Goal: Transaction & Acquisition: Purchase product/service

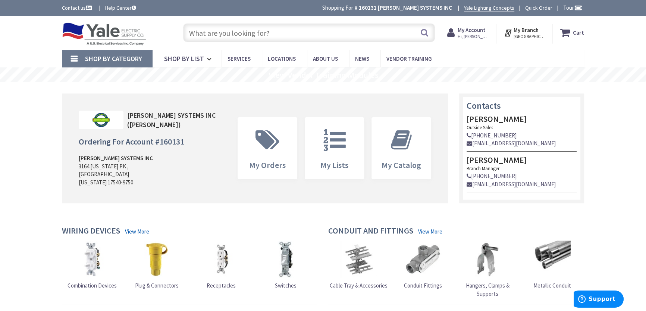
click at [222, 32] on input "text" at bounding box center [309, 32] width 252 height 19
click at [241, 32] on input "text" at bounding box center [309, 32] width 252 height 19
paste input "U7021-RL-TG-KK-BLG"
type input "U7021-RL-TG-KK-BLG"
click at [426, 30] on button "Search" at bounding box center [425, 32] width 10 height 17
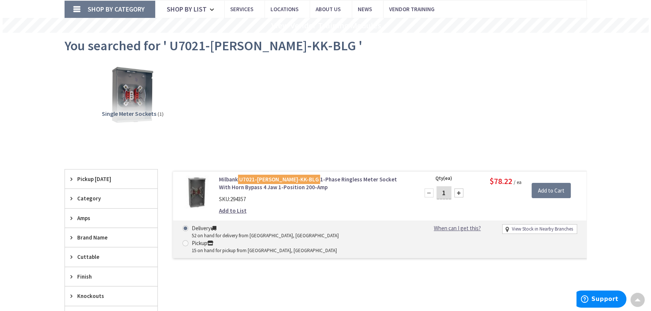
scroll to position [34, 0]
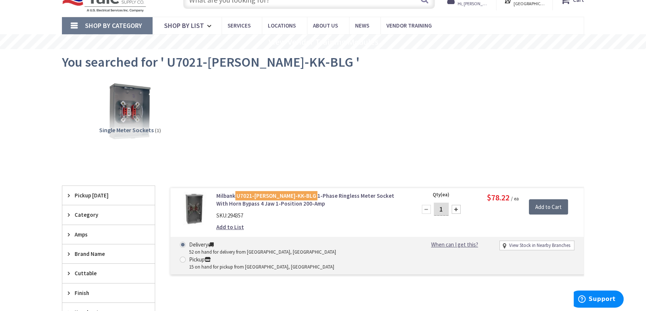
click at [554, 207] on input "Add to Cart" at bounding box center [548, 207] width 39 height 16
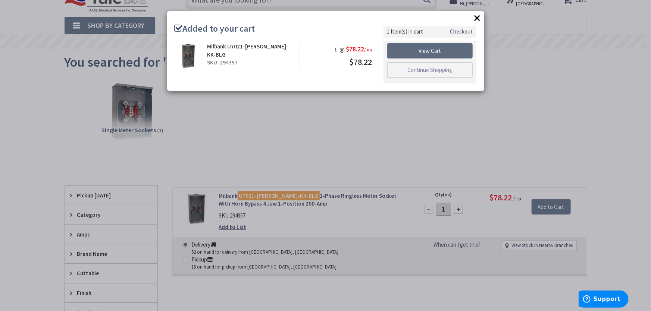
click at [429, 53] on link "View Cart" at bounding box center [430, 51] width 86 height 16
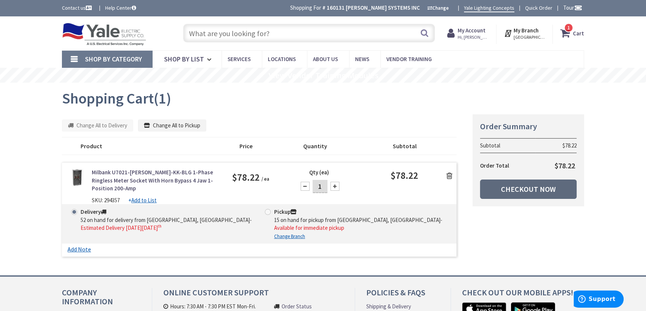
click at [511, 189] on link "Checkout Now" at bounding box center [528, 189] width 97 height 19
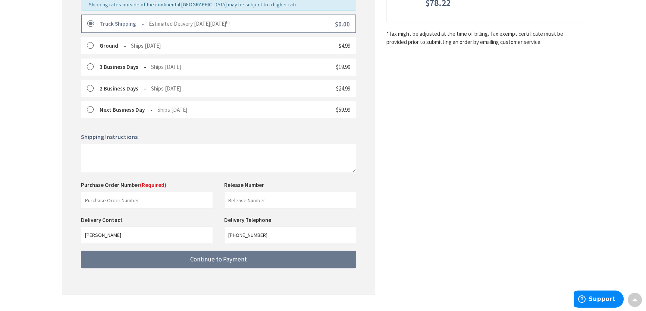
scroll to position [218, 0]
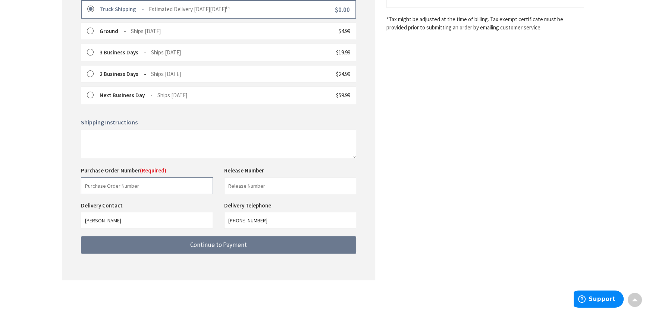
click at [109, 185] on input "text" at bounding box center [147, 185] width 132 height 17
type input "33915"
click at [242, 180] on input "text" at bounding box center [290, 185] width 132 height 17
type input "a"
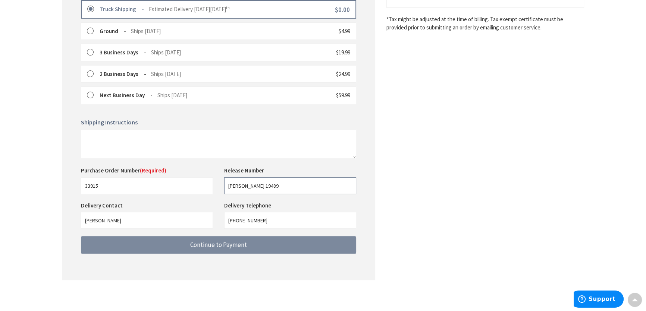
type input "ALLEN 19489"
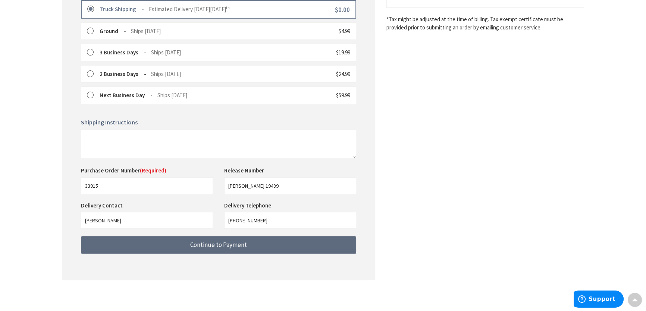
click at [199, 248] on button "Continue to Payment" at bounding box center [218, 245] width 275 height 18
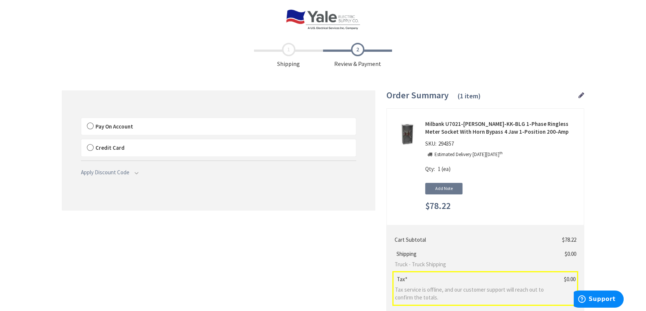
click at [90, 127] on label "Pay On Account" at bounding box center [218, 126] width 274 height 17
click at [81, 120] on input "Pay On Account" at bounding box center [81, 120] width 0 height 0
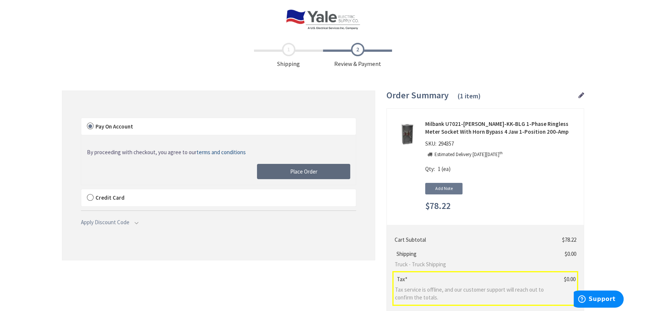
click at [283, 170] on button "Place Order" at bounding box center [303, 172] width 93 height 16
